Goal: Task Accomplishment & Management: Complete application form

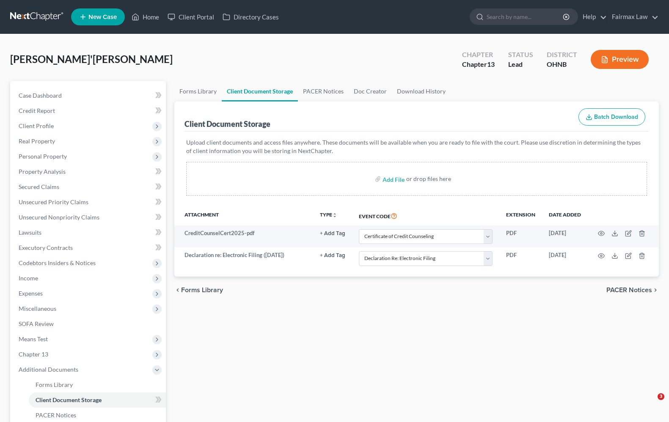
select select "5"
select select "16"
click at [366, 352] on div "Forms Library Client Document Storage PACER Notices Doc Creator Download Histor…" at bounding box center [416, 295] width 493 height 428
click at [154, 14] on link "Home" at bounding box center [145, 16] width 36 height 15
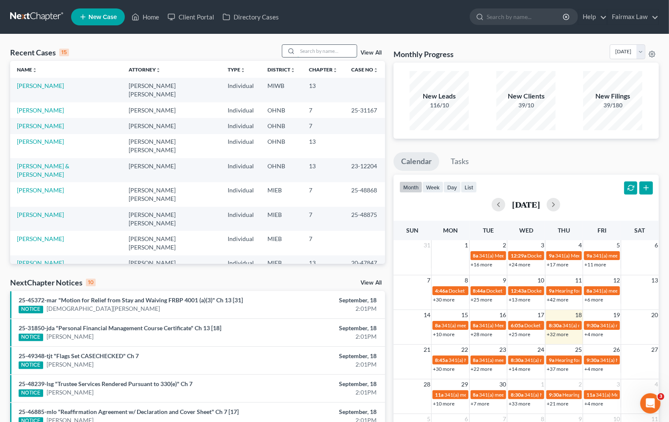
click at [308, 53] on input "search" at bounding box center [327, 51] width 59 height 12
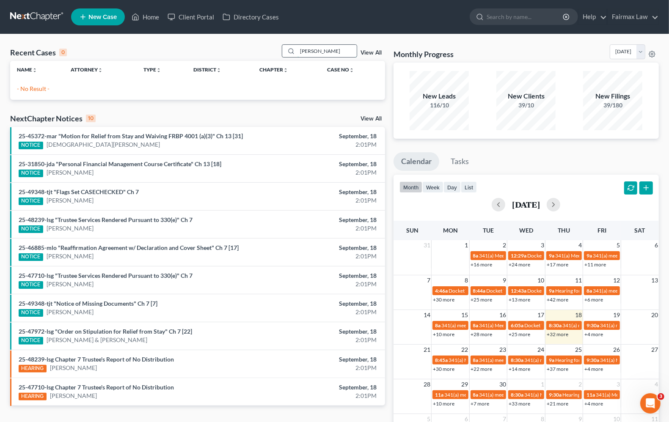
click at [341, 50] on input "[PERSON_NAME]" at bounding box center [327, 51] width 59 height 12
drag, startPoint x: 341, startPoint y: 50, endPoint x: 133, endPoint y: 52, distance: 207.4
click at [133, 52] on div "Recent Cases 0 [PERSON_NAME] View All" at bounding box center [197, 52] width 375 height 17
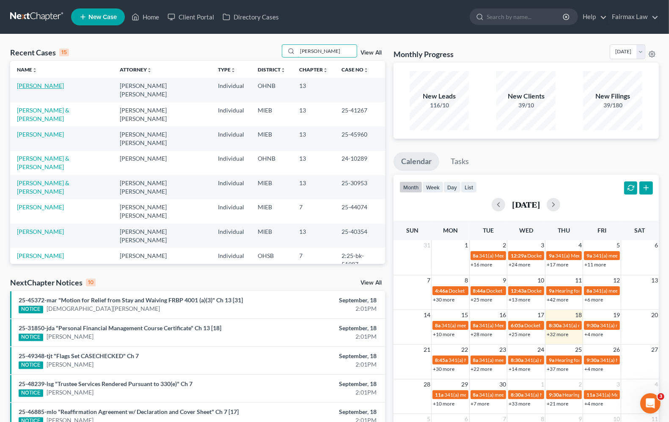
type input "[PERSON_NAME]"
drag, startPoint x: 40, startPoint y: 85, endPoint x: 32, endPoint y: 87, distance: 8.7
click at [40, 85] on link "[PERSON_NAME]" at bounding box center [40, 85] width 47 height 7
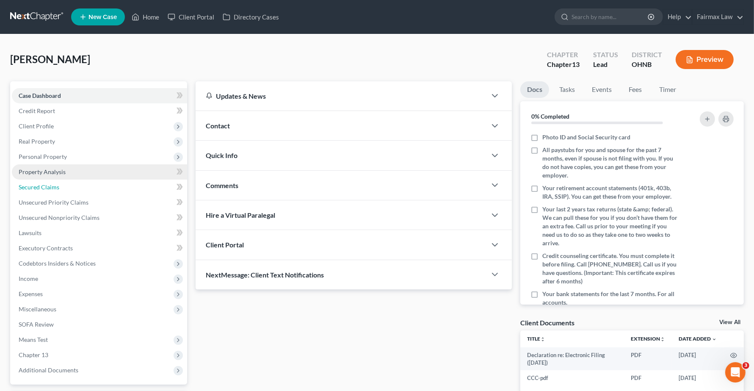
drag, startPoint x: 34, startPoint y: 183, endPoint x: 45, endPoint y: 168, distance: 18.5
click at [34, 183] on span "Secured Claims" at bounding box center [39, 186] width 41 height 7
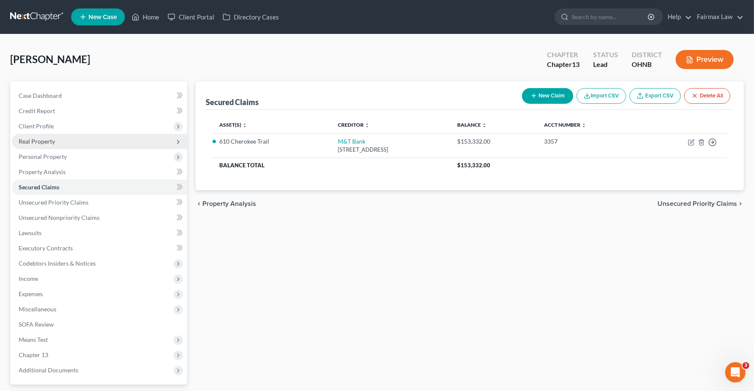
click at [51, 139] on span "Real Property" at bounding box center [37, 141] width 36 height 7
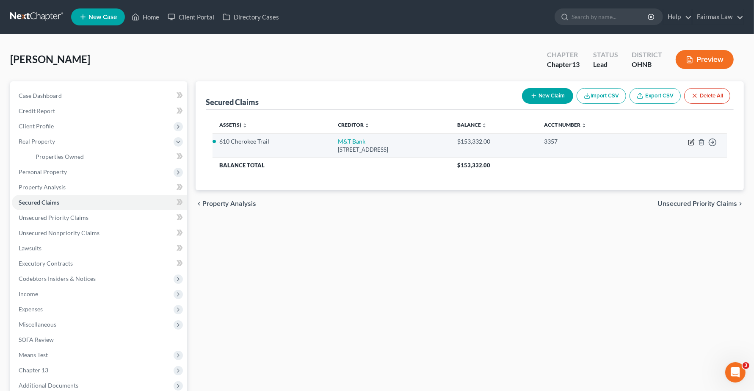
click at [669, 143] on icon "button" at bounding box center [690, 142] width 5 height 5
select select "35"
select select "3"
select select "2"
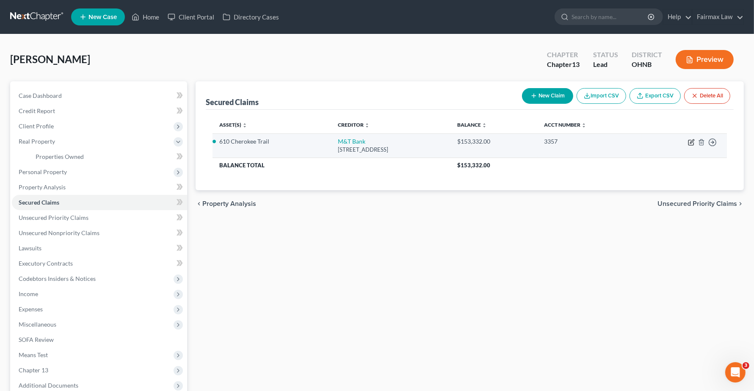
select select "0"
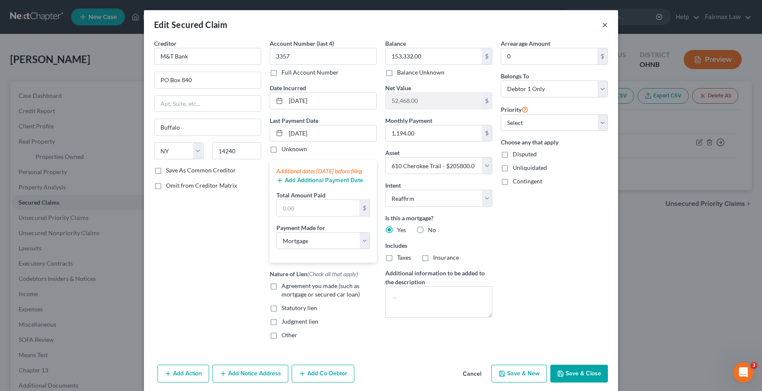
drag, startPoint x: 600, startPoint y: 24, endPoint x: 576, endPoint y: 43, distance: 30.4
click at [602, 25] on button "×" at bounding box center [605, 24] width 6 height 10
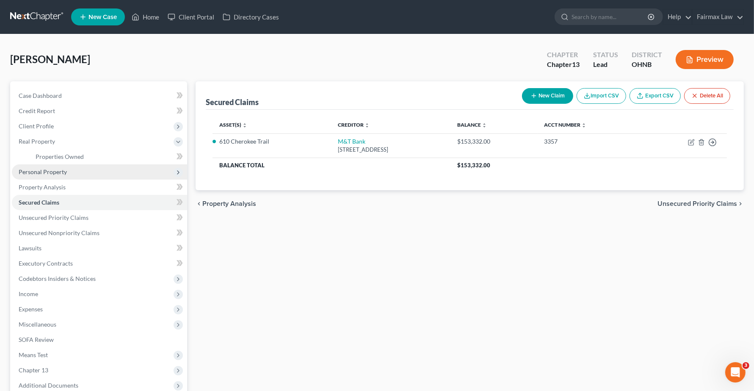
click at [60, 176] on span "Personal Property" at bounding box center [99, 171] width 175 height 15
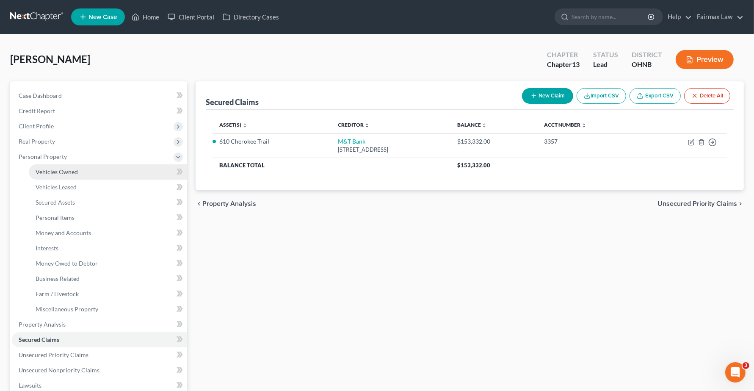
click at [61, 170] on span "Vehicles Owned" at bounding box center [57, 171] width 42 height 7
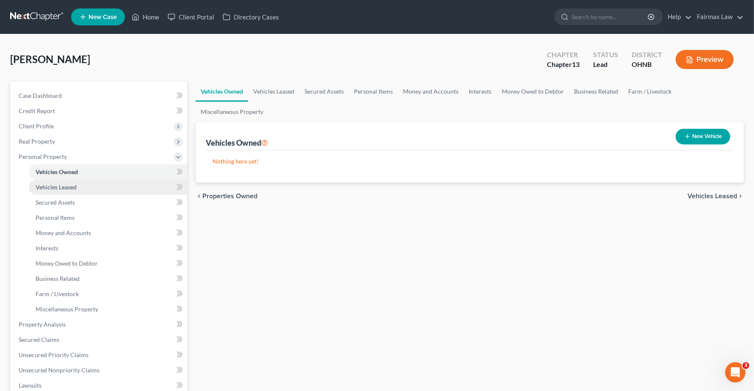
click at [79, 191] on link "Vehicles Leased" at bounding box center [108, 186] width 158 height 15
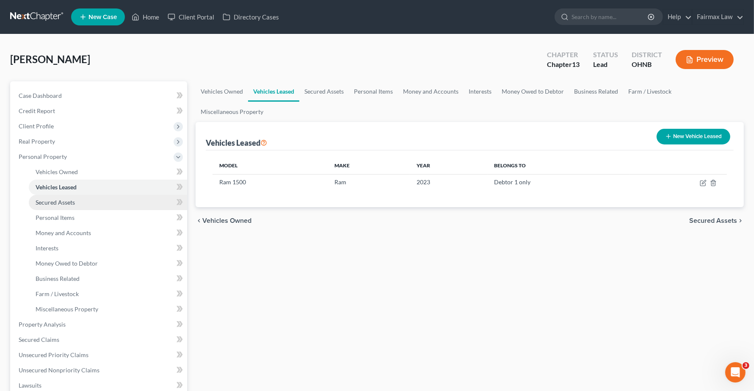
click at [66, 204] on span "Secured Assets" at bounding box center [55, 201] width 39 height 7
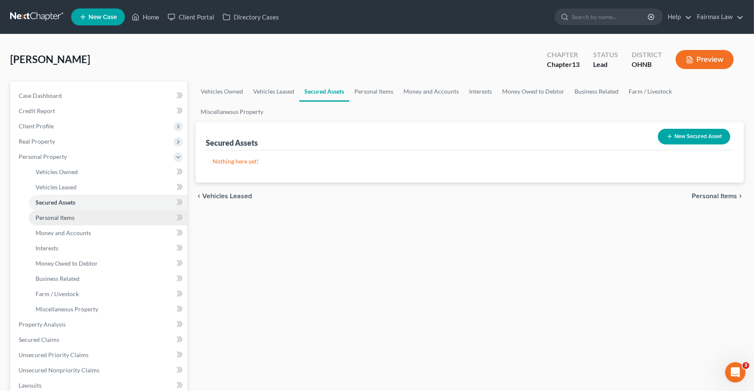
click at [66, 215] on span "Personal Items" at bounding box center [55, 217] width 39 height 7
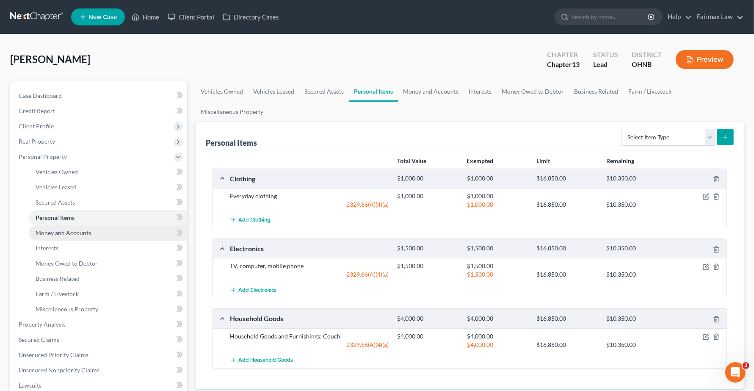
click at [48, 233] on span "Money and Accounts" at bounding box center [63, 232] width 55 height 7
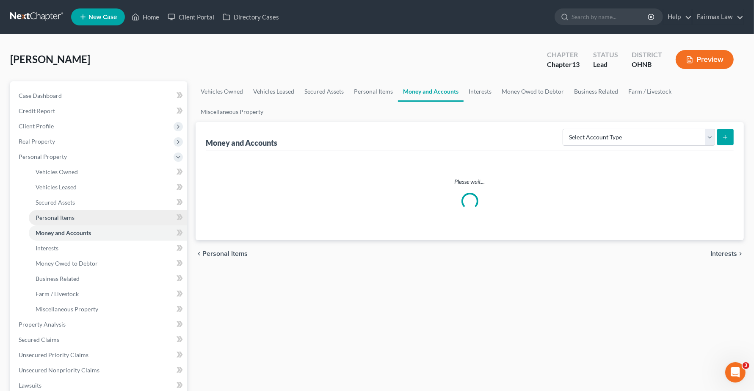
click at [48, 217] on span "Personal Items" at bounding box center [55, 217] width 39 height 7
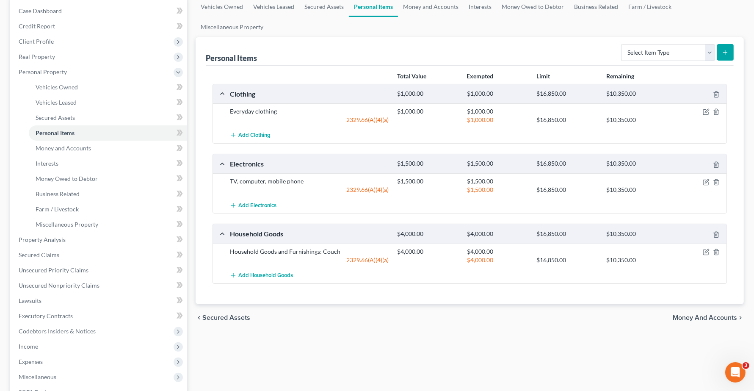
scroll to position [106, 0]
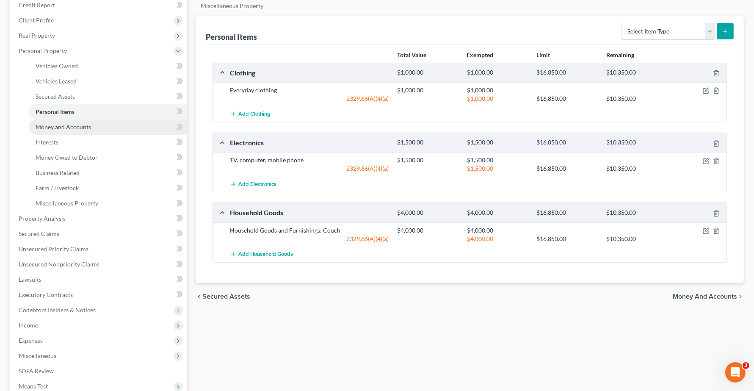
click at [56, 123] on span "Money and Accounts" at bounding box center [63, 126] width 55 height 7
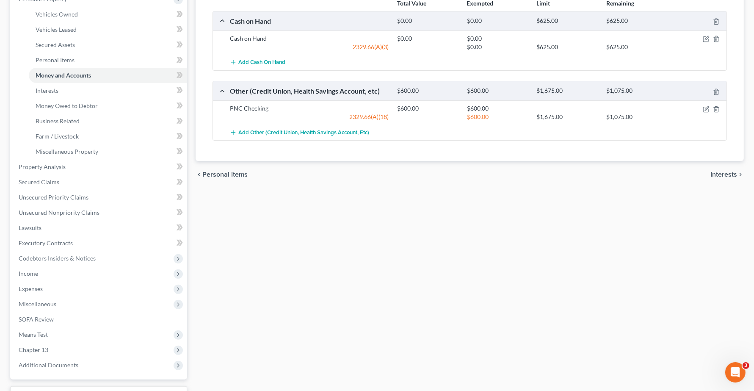
scroll to position [159, 0]
click at [26, 273] on span "Income" at bounding box center [28, 271] width 19 height 7
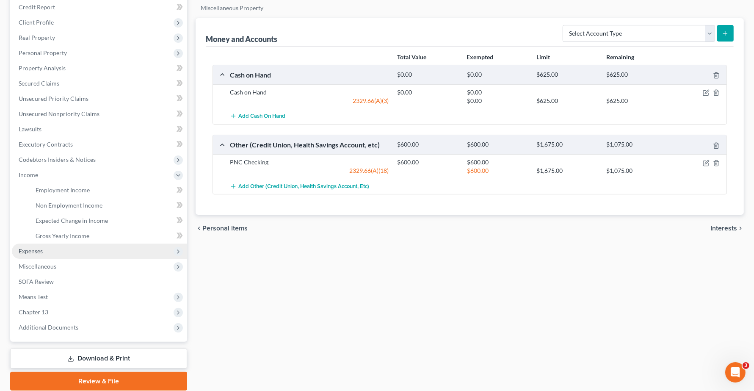
scroll to position [134, 0]
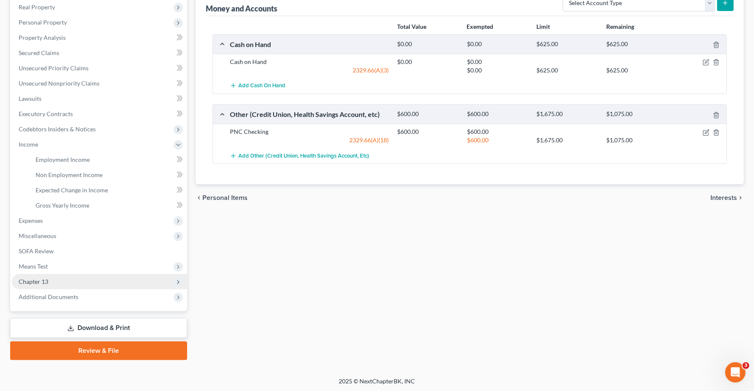
click at [45, 284] on span "Chapter 13" at bounding box center [34, 281] width 30 height 7
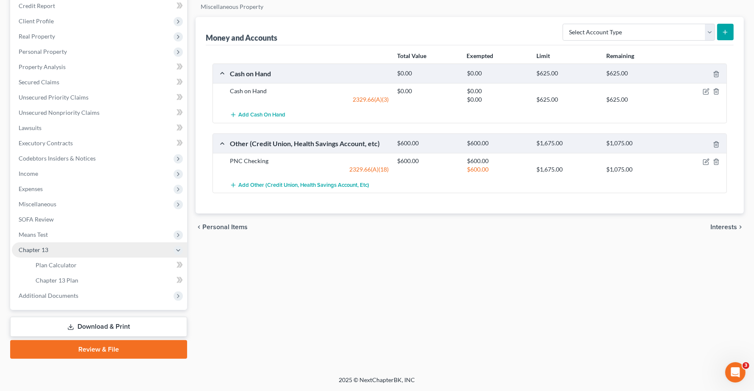
scroll to position [104, 0]
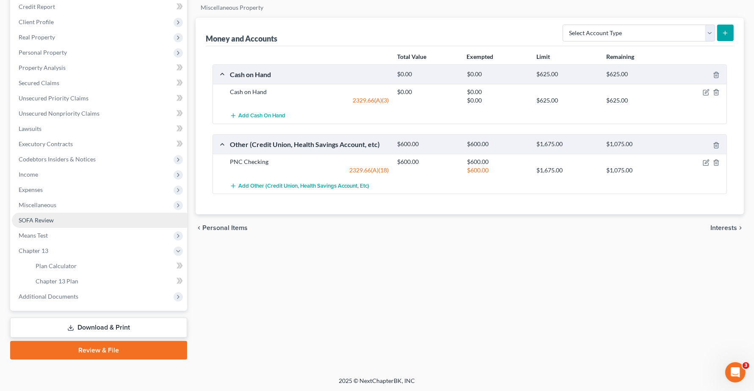
click at [42, 219] on span "SOFA Review" at bounding box center [36, 219] width 35 height 7
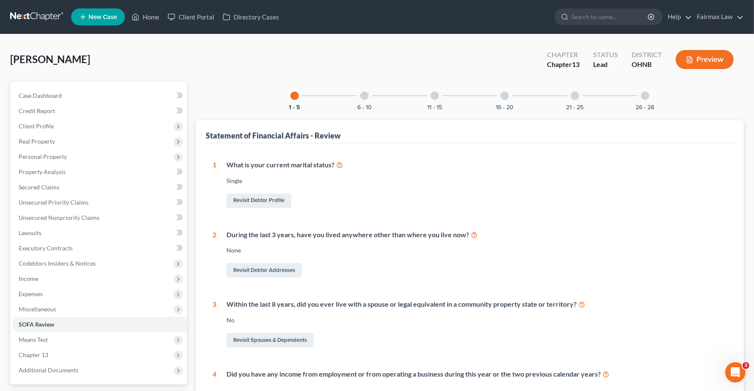
click at [365, 96] on div at bounding box center [364, 95] width 8 height 8
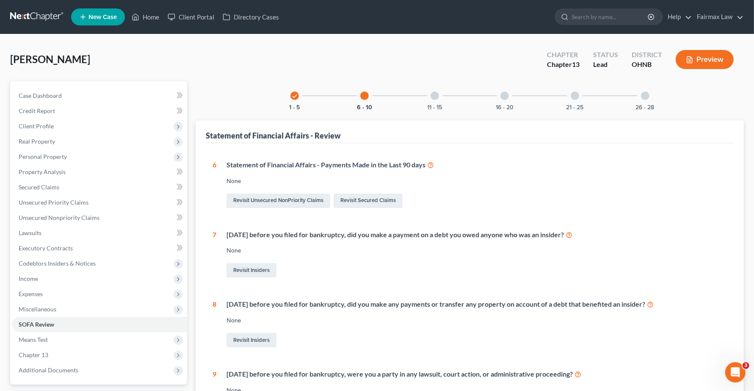
click at [435, 99] on div at bounding box center [434, 95] width 8 height 8
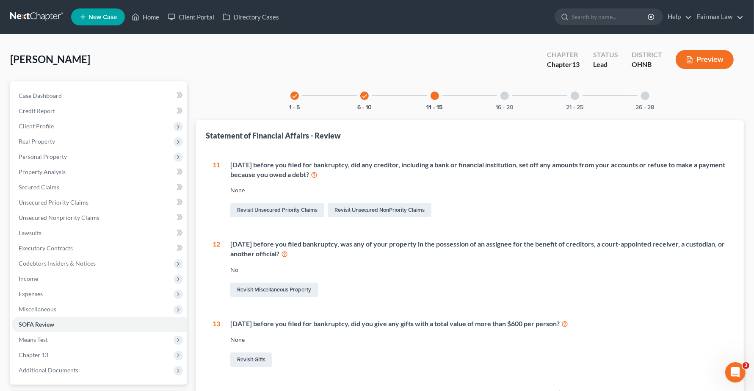
click at [505, 96] on div at bounding box center [504, 95] width 8 height 8
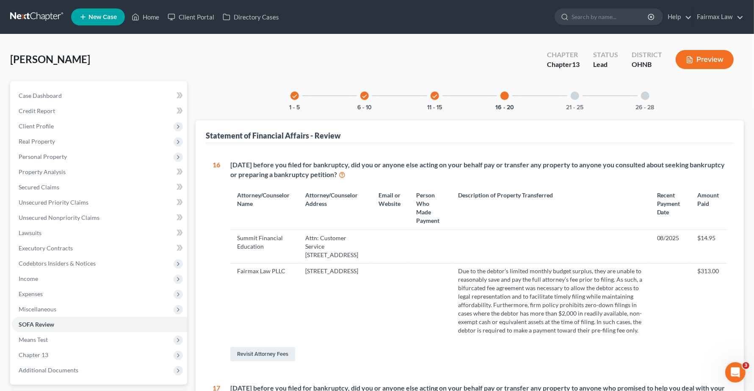
click at [578, 97] on div at bounding box center [574, 95] width 8 height 8
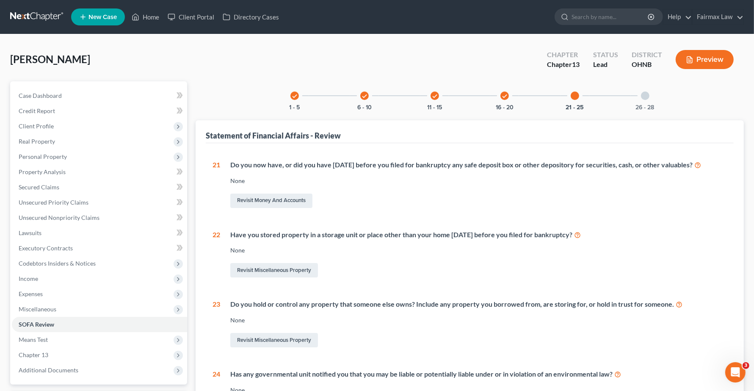
click at [646, 96] on div at bounding box center [645, 95] width 8 height 8
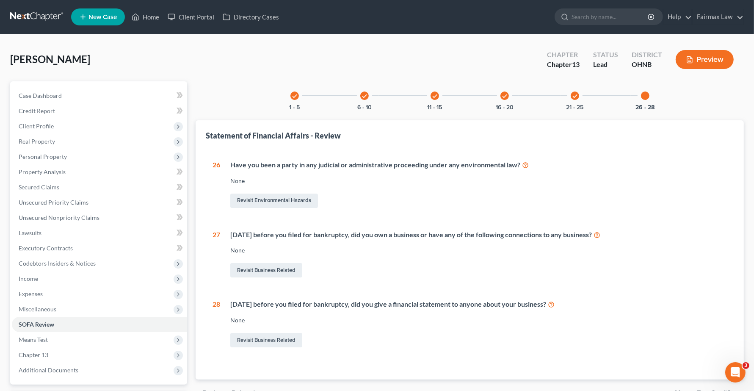
click at [347, 180] on div "None" at bounding box center [478, 180] width 496 height 8
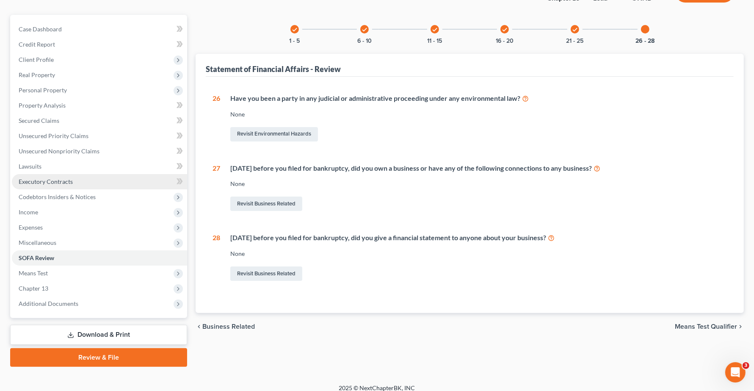
scroll to position [73, 0]
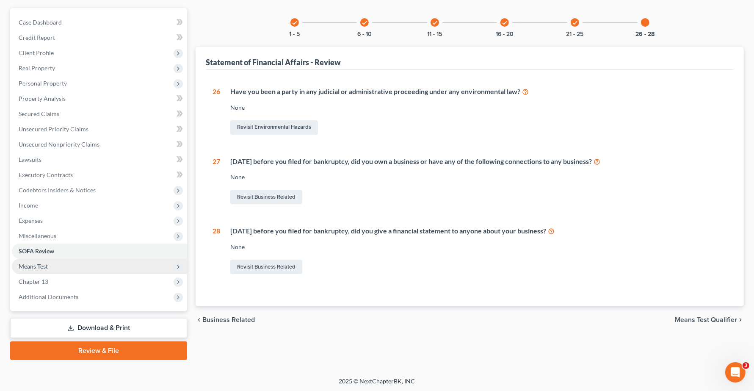
click at [42, 265] on span "Means Test" at bounding box center [33, 265] width 29 height 7
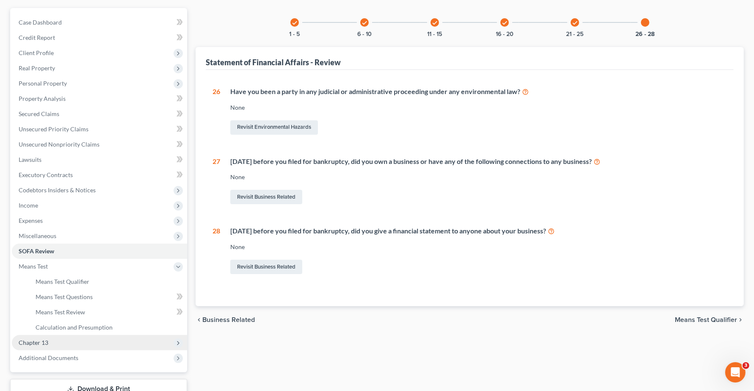
click at [39, 342] on span "Chapter 13" at bounding box center [34, 342] width 30 height 7
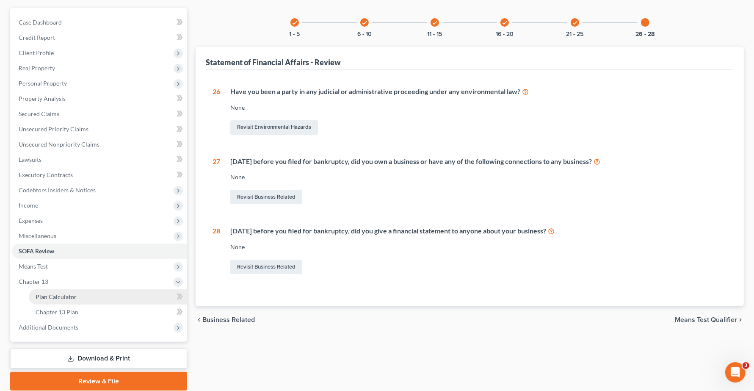
click at [60, 300] on link "Plan Calculator" at bounding box center [108, 296] width 158 height 15
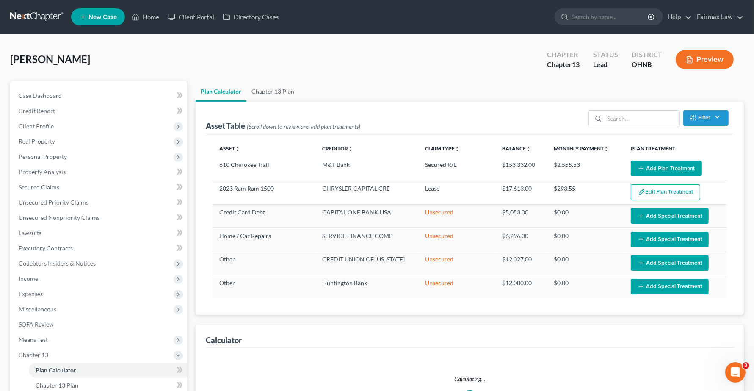
select select "59"
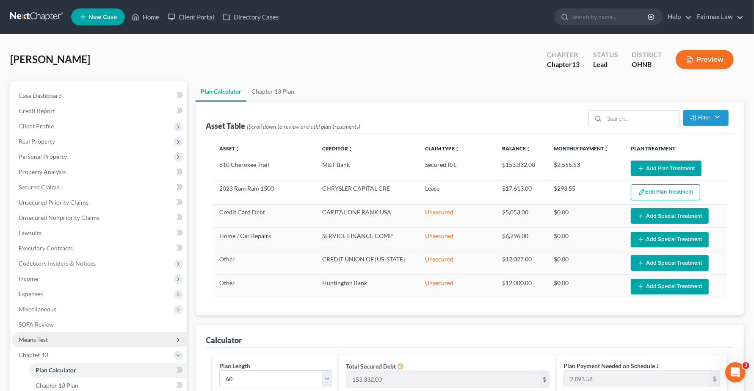
click at [30, 336] on span "Means Test" at bounding box center [33, 339] width 29 height 7
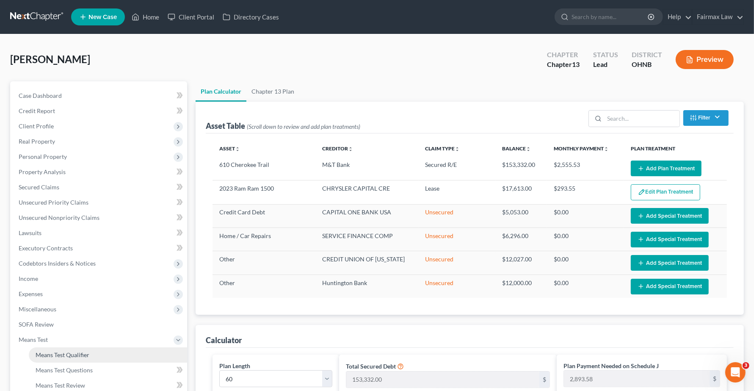
click at [66, 354] on span "Means Test Qualifier" at bounding box center [63, 354] width 54 height 7
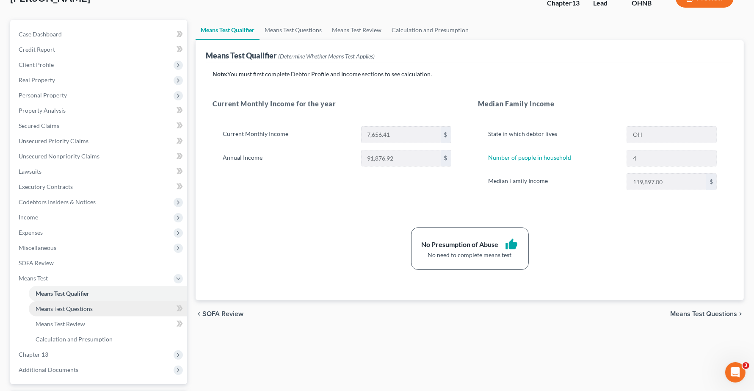
scroll to position [134, 0]
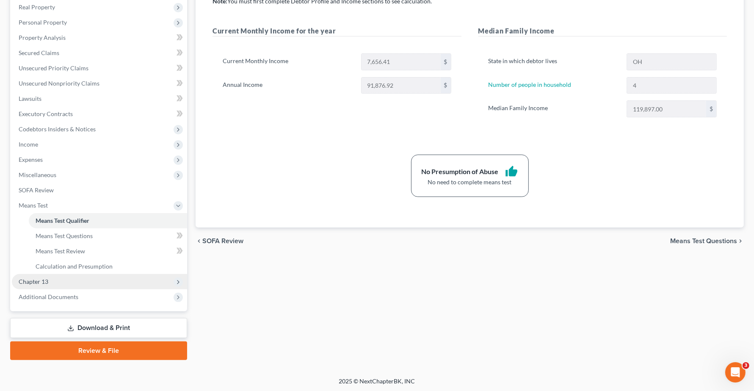
click at [45, 280] on span "Chapter 13" at bounding box center [34, 281] width 30 height 7
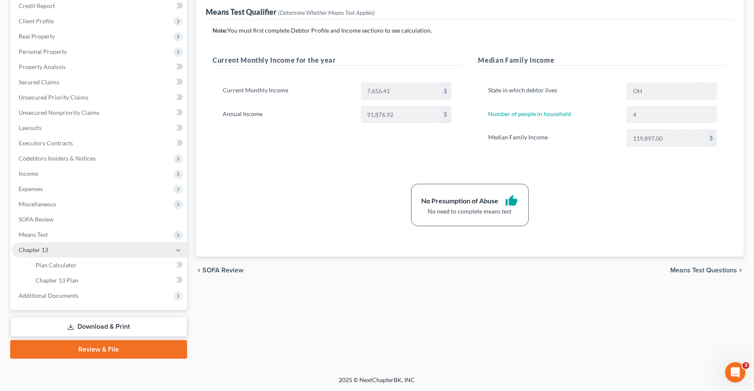
scroll to position [104, 0]
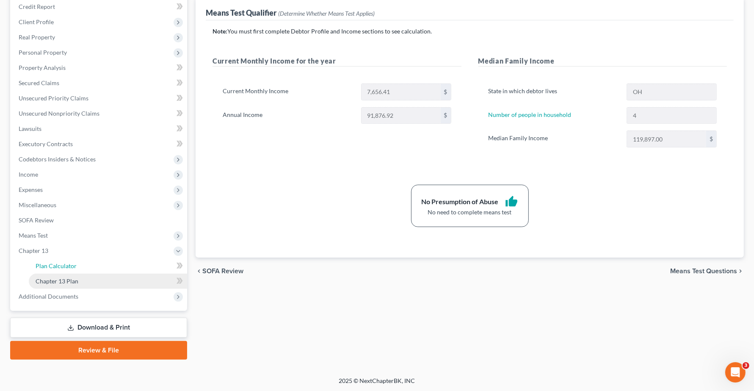
drag, startPoint x: 59, startPoint y: 262, endPoint x: 65, endPoint y: 276, distance: 15.4
click at [60, 262] on span "Plan Calculator" at bounding box center [56, 265] width 41 height 7
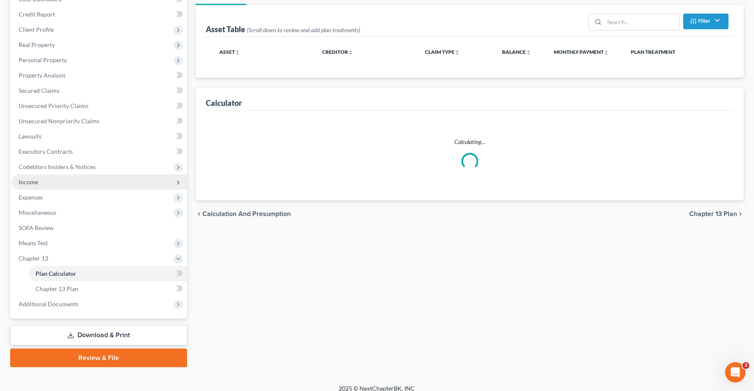
select select "59"
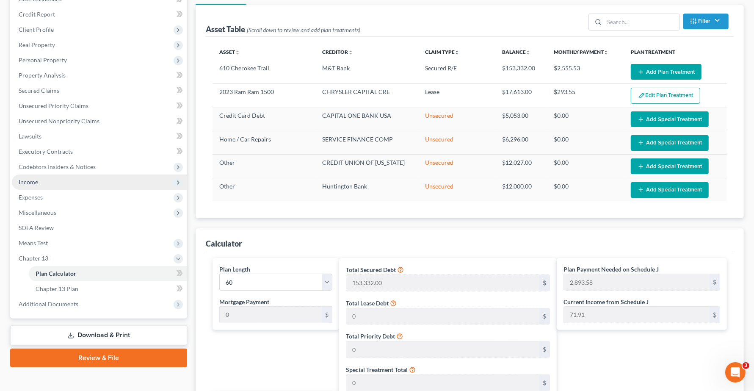
scroll to position [106, 0]
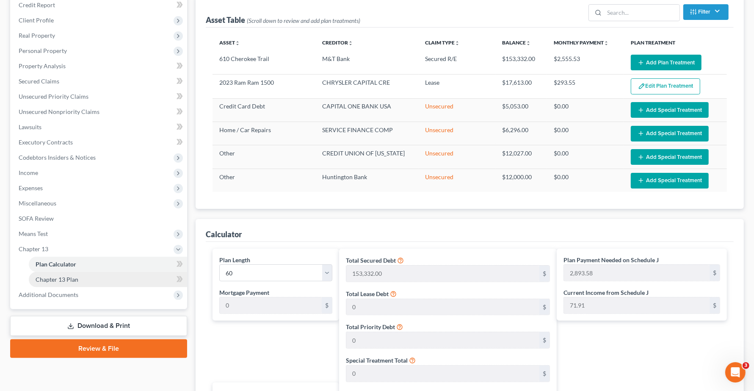
click at [68, 272] on link "Chapter 13 Plan" at bounding box center [108, 279] width 158 height 15
click at [68, 277] on span "Chapter 13 Plan" at bounding box center [57, 279] width 43 height 7
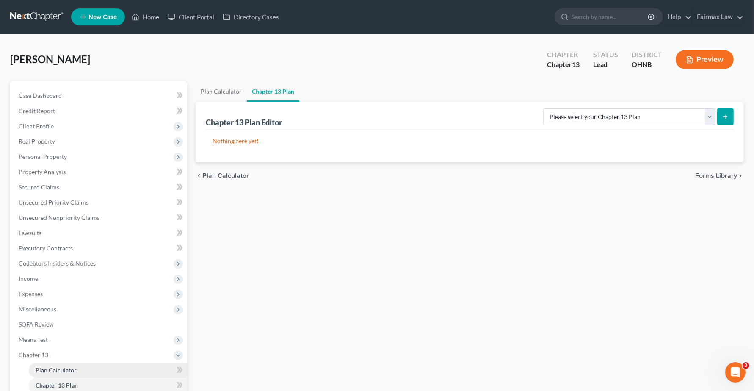
click at [52, 369] on span "Plan Calculator" at bounding box center [56, 369] width 41 height 7
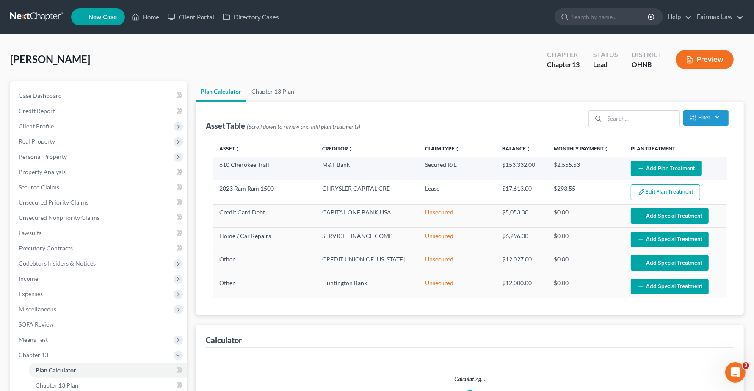
select select "59"
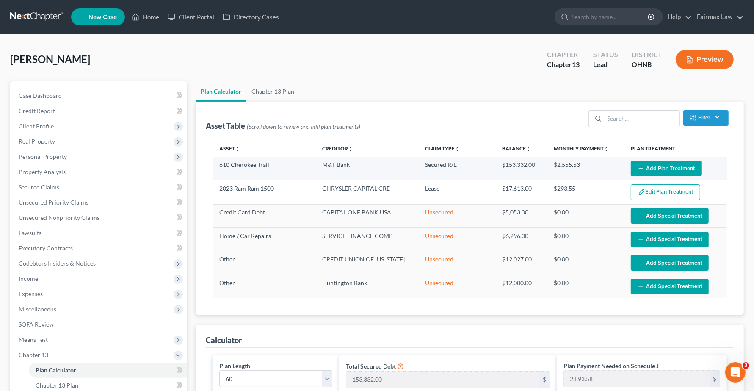
click at [650, 166] on button "Add Plan Treatment" at bounding box center [666, 168] width 71 height 16
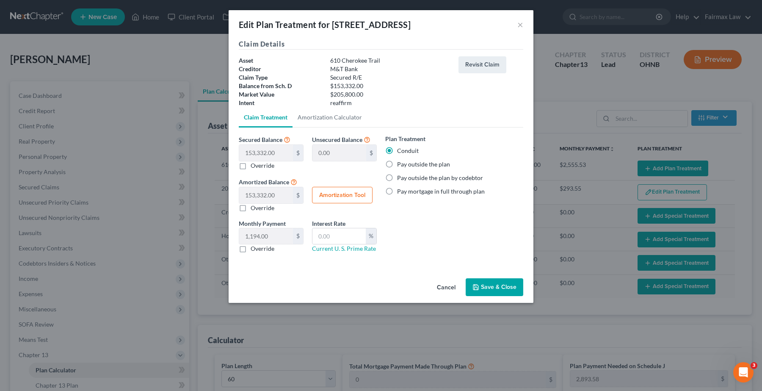
click at [397, 166] on label "Pay outside the plan" at bounding box center [423, 164] width 53 height 8
click at [400, 165] on input "Pay outside the plan" at bounding box center [403, 163] width 6 height 6
radio input "true"
click at [504, 290] on button "Save & Close" at bounding box center [495, 287] width 58 height 18
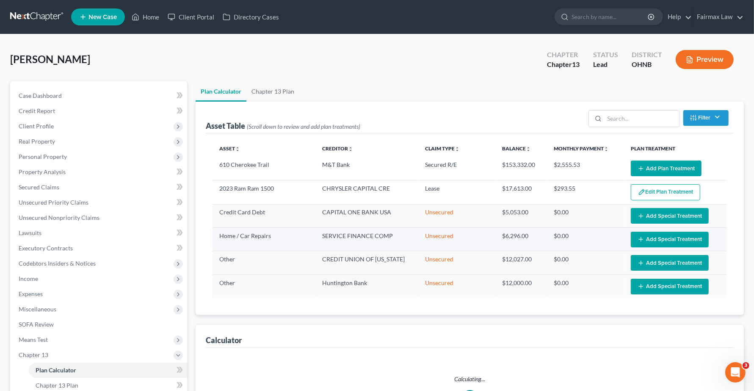
select select "59"
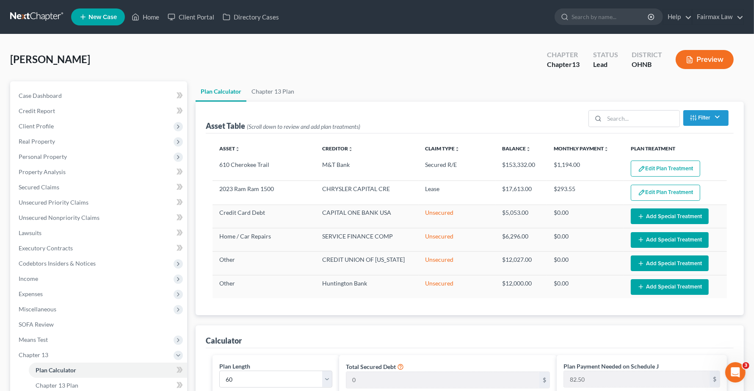
click at [642, 193] on img "button" at bounding box center [641, 192] width 7 height 7
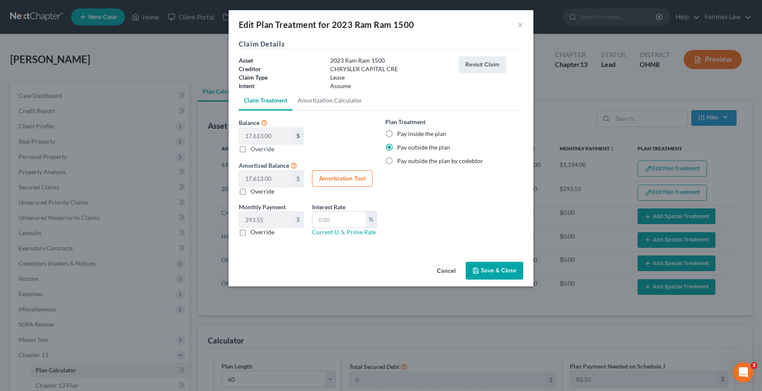
click at [499, 271] on button "Save & Close" at bounding box center [495, 271] width 58 height 18
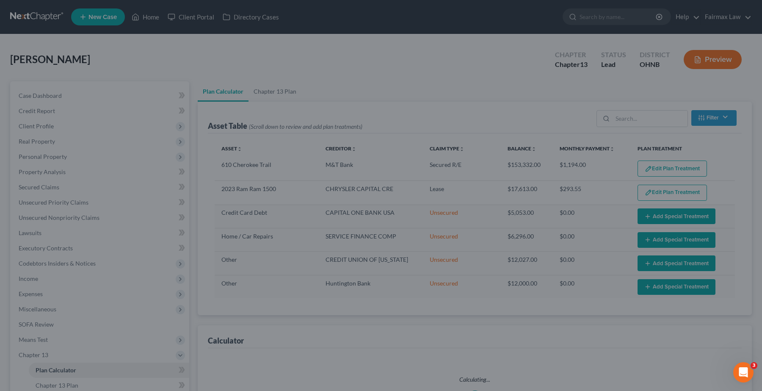
select select "59"
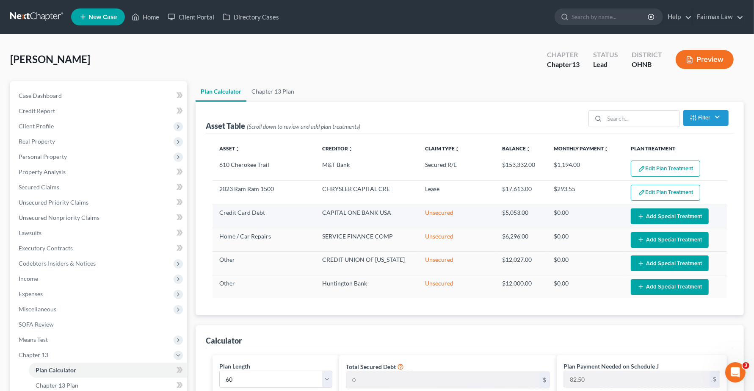
scroll to position [53, 0]
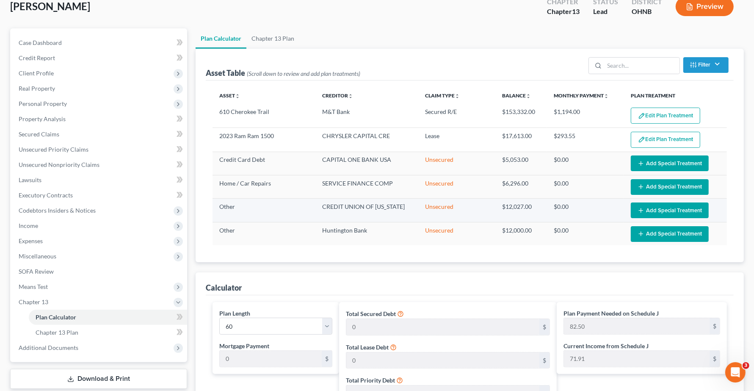
click at [647, 210] on button "Add Special Treatment" at bounding box center [670, 210] width 78 height 16
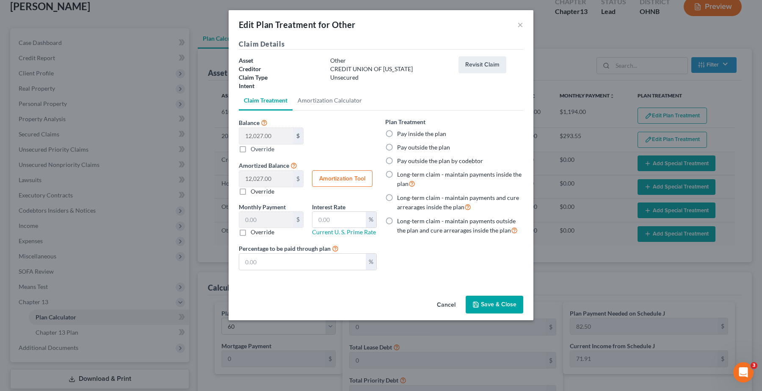
click at [397, 146] on label "Pay outside the plan" at bounding box center [423, 147] width 53 height 8
click at [400, 146] on input "Pay outside the plan" at bounding box center [403, 146] width 6 height 6
radio input "true"
click at [489, 303] on button "Save & Close" at bounding box center [495, 304] width 58 height 18
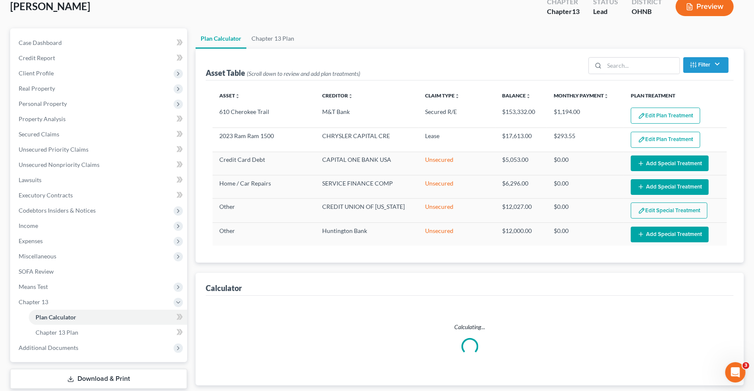
select select "59"
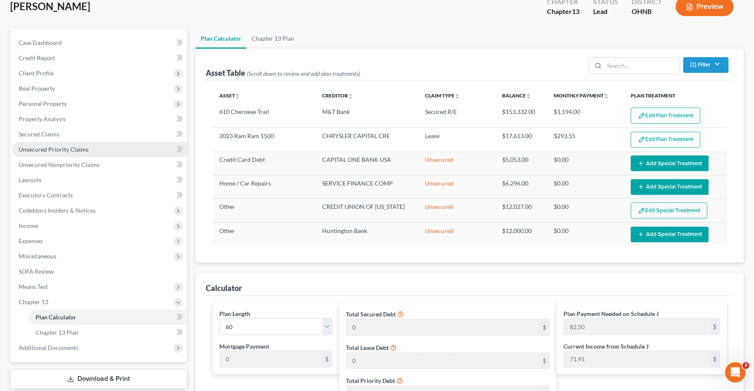
click at [46, 151] on span "Unsecured Priority Claims" at bounding box center [54, 149] width 70 height 7
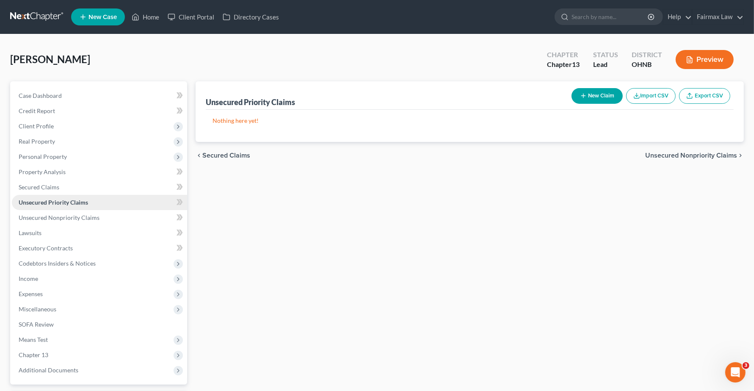
click at [47, 203] on span "Unsecured Priority Claims" at bounding box center [53, 201] width 69 height 7
click at [47, 190] on link "Secured Claims" at bounding box center [99, 186] width 175 height 15
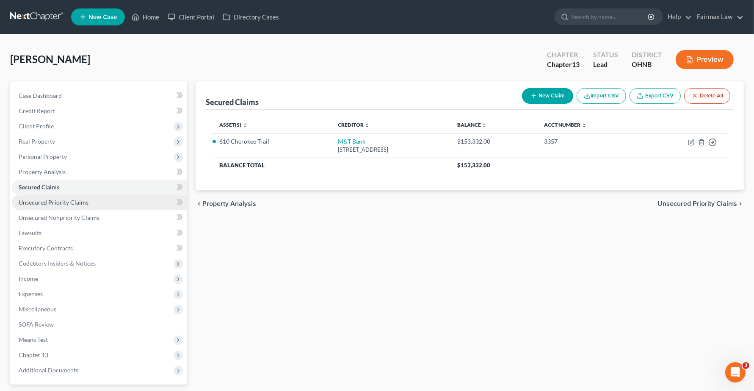
click at [62, 203] on span "Unsecured Priority Claims" at bounding box center [54, 201] width 70 height 7
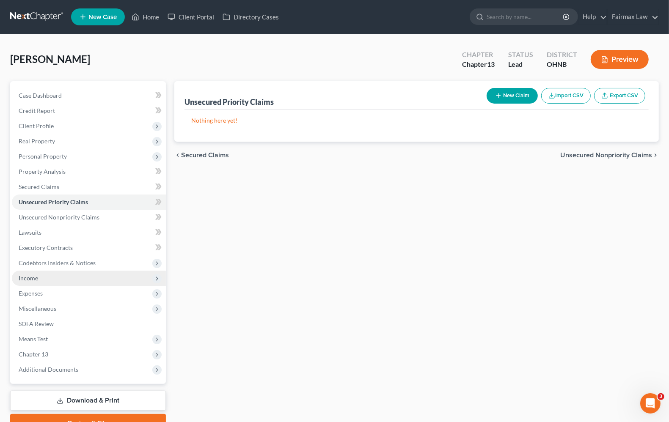
click at [37, 281] on span "Income" at bounding box center [28, 278] width 19 height 7
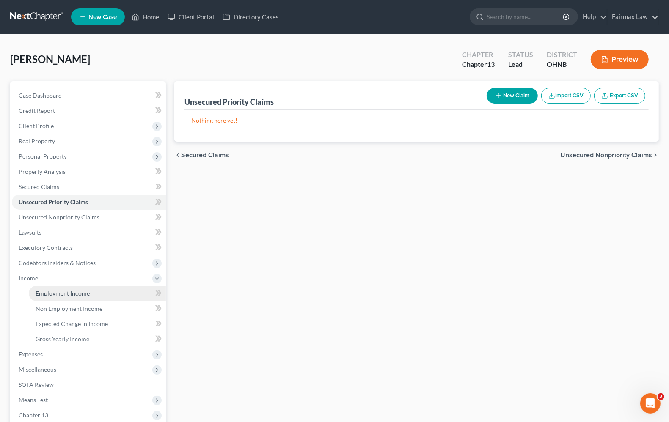
click at [44, 300] on link "Employment Income" at bounding box center [97, 293] width 137 height 15
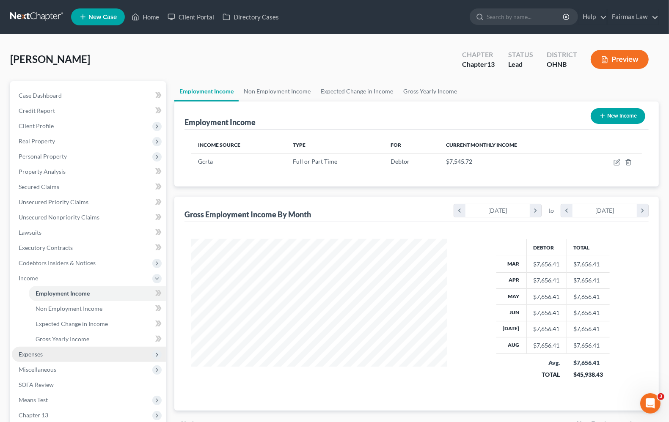
scroll to position [152, 272]
click at [41, 352] on span "Expenses" at bounding box center [31, 354] width 24 height 7
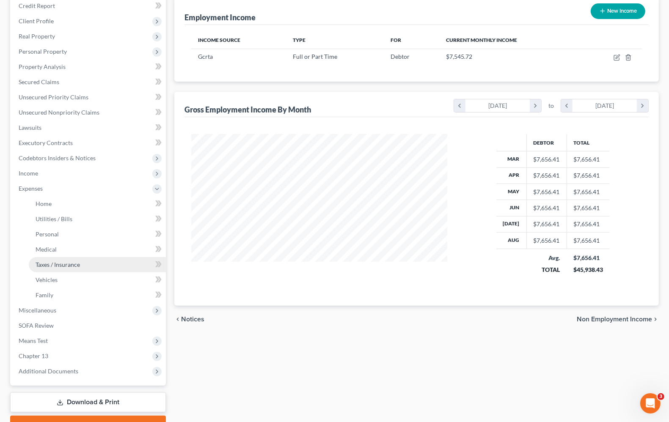
scroll to position [106, 0]
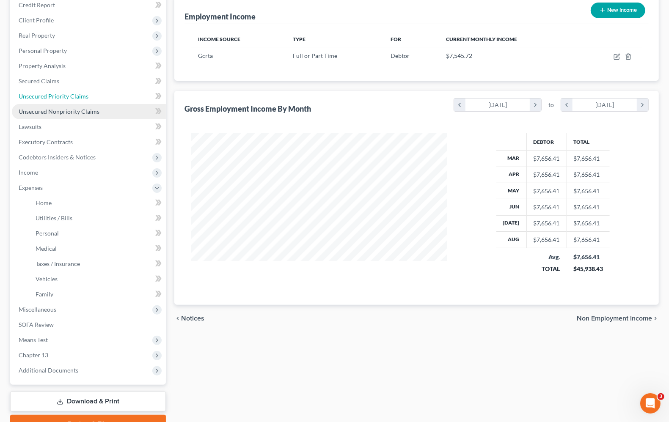
click at [66, 99] on span "Unsecured Priority Claims" at bounding box center [54, 96] width 70 height 7
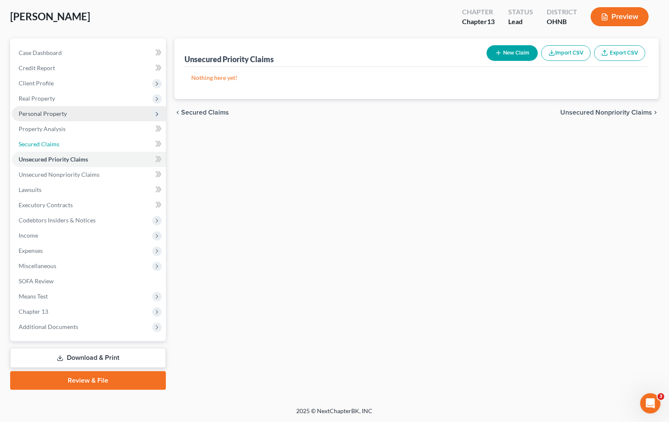
scroll to position [15, 0]
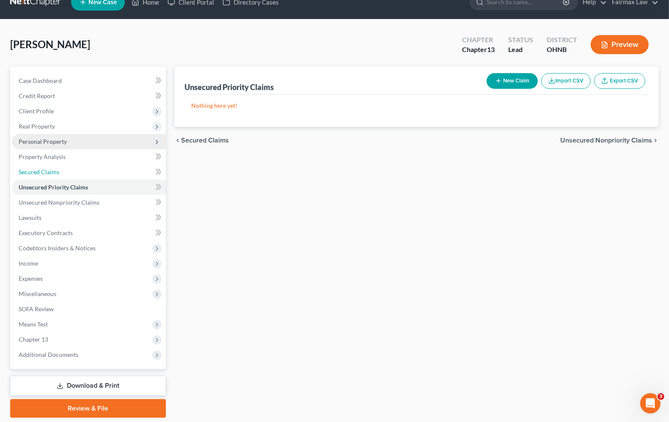
click at [66, 111] on ul "Case Dashboard Payments Invoices Payments Payments Credit Report Client Profile" at bounding box center [89, 217] width 154 height 289
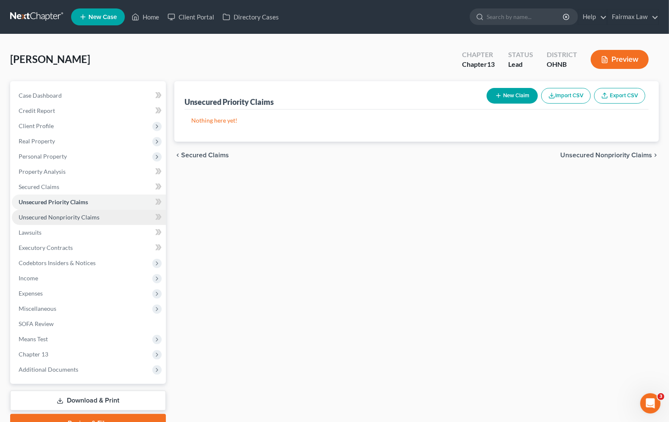
click at [66, 216] on span "Unsecured Nonpriority Claims" at bounding box center [59, 217] width 81 height 7
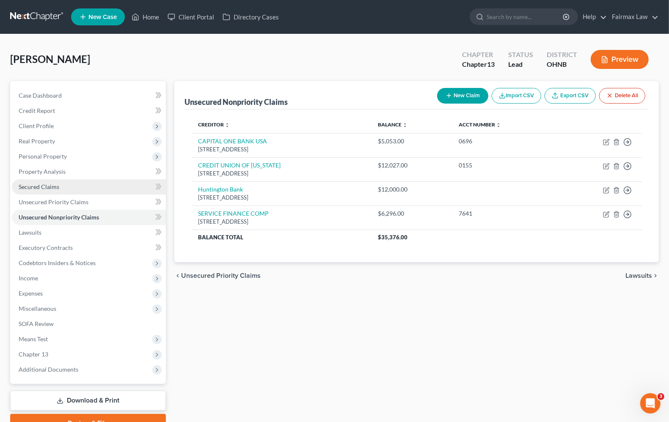
click at [41, 191] on link "Secured Claims" at bounding box center [89, 186] width 154 height 15
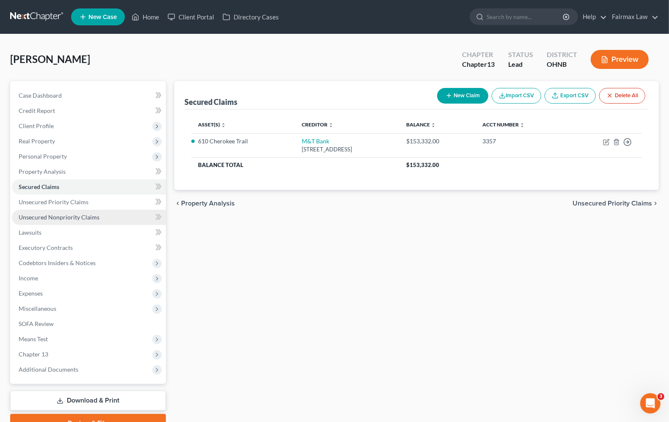
click at [43, 214] on span "Unsecured Nonpriority Claims" at bounding box center [59, 217] width 81 height 7
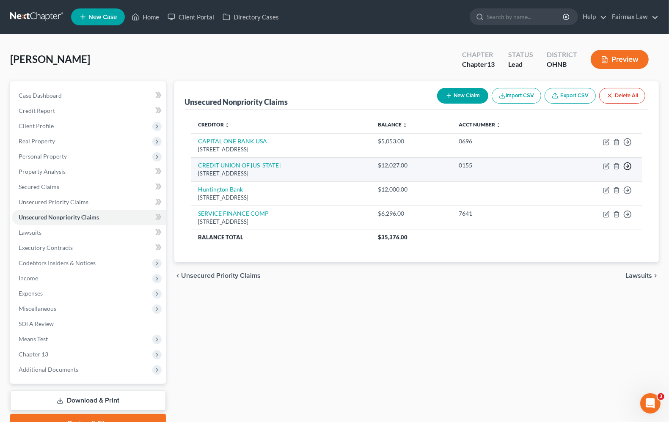
click at [626, 164] on icon "button" at bounding box center [627, 166] width 8 height 8
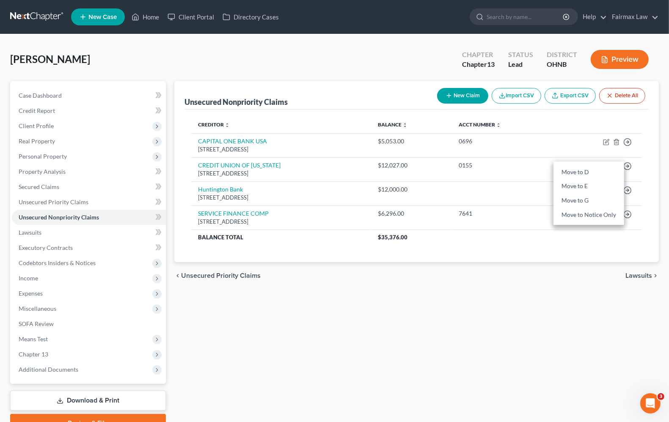
click at [342, 310] on div "Unsecured Nonpriority Claims New Claim Import CSV Export CSV Delete All Credito…" at bounding box center [416, 257] width 493 height 352
